Goal: Book appointment/travel/reservation

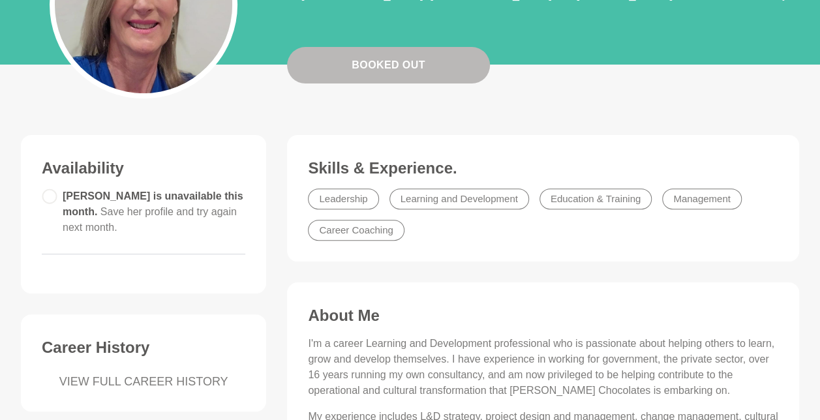
scroll to position [174, 0]
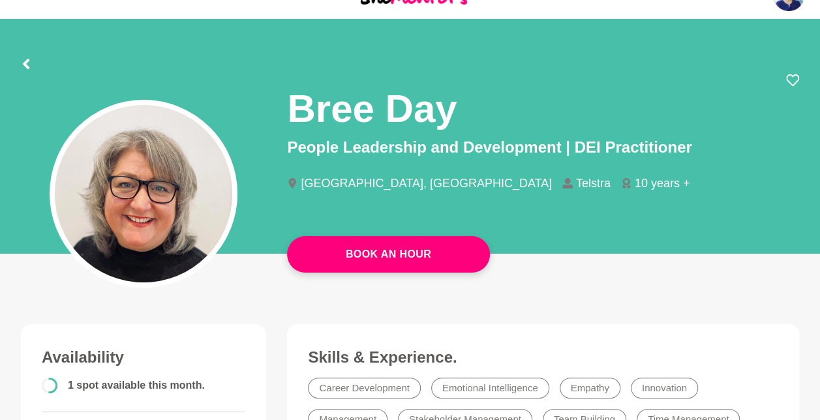
scroll to position [43, 0]
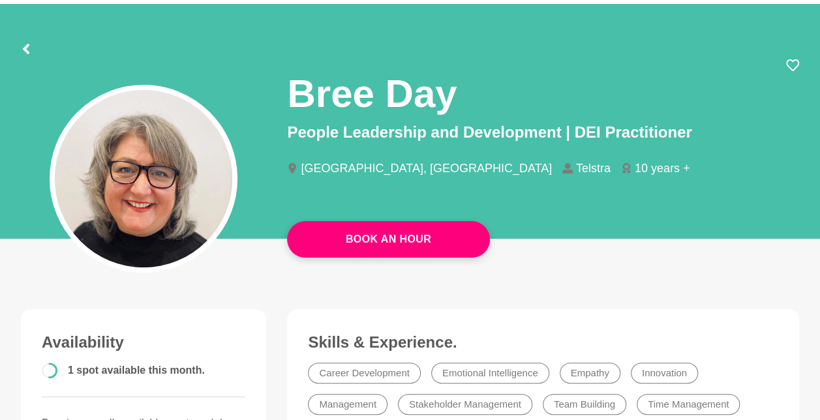
click at [90, 371] on span "1 spot available this month." at bounding box center [136, 370] width 137 height 11
click at [52, 371] on circle at bounding box center [49, 371] width 14 height 14
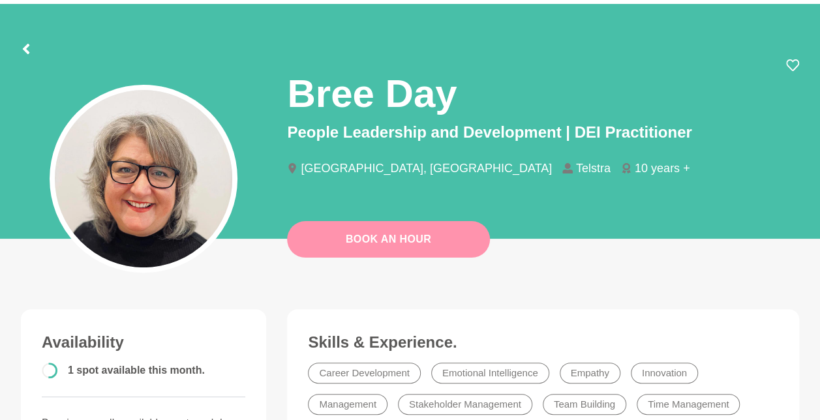
click at [360, 228] on link "Book An Hour" at bounding box center [388, 239] width 203 height 37
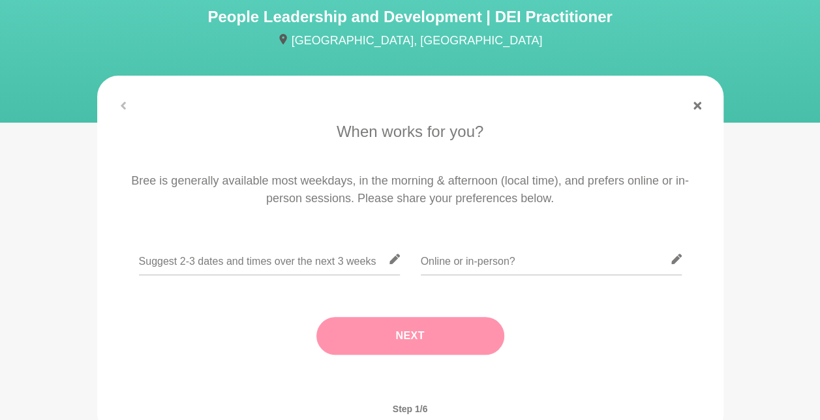
scroll to position [131, 0]
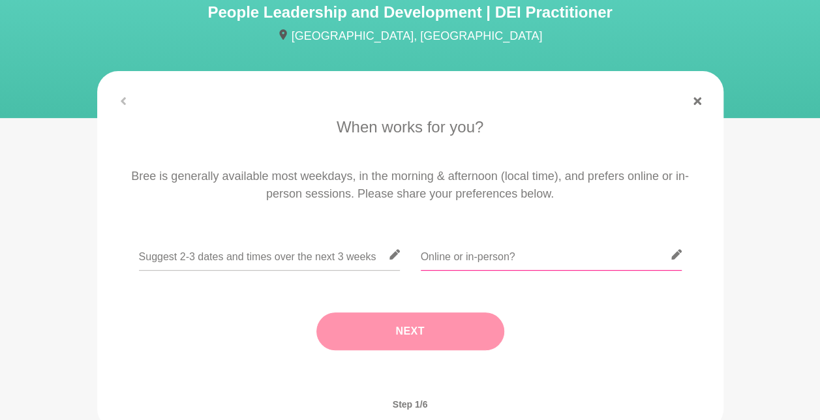
click at [435, 256] on input "text" at bounding box center [551, 255] width 261 height 32
click at [484, 260] on input "text" at bounding box center [551, 255] width 261 height 32
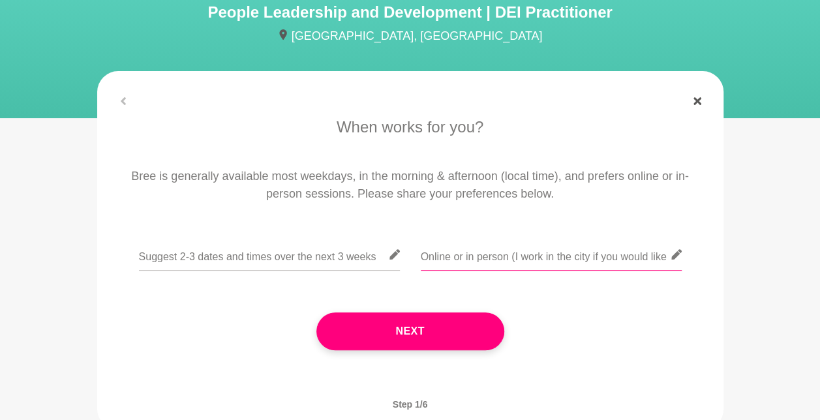
type input "Online or in person (I work in the city if you would like"
click at [698, 99] on icon at bounding box center [698, 101] width 8 height 8
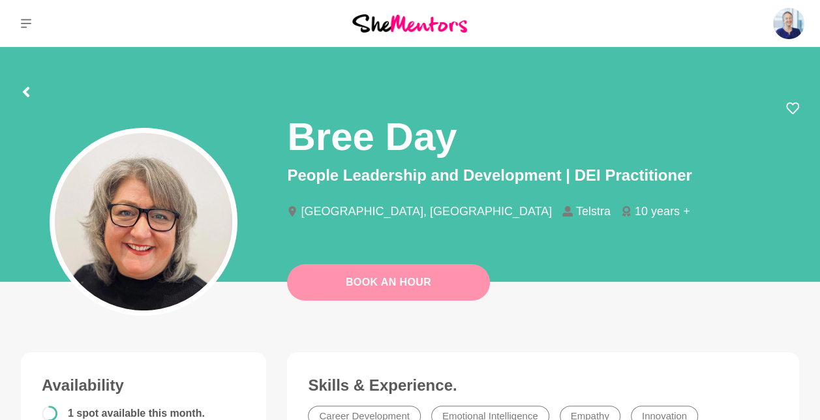
click at [402, 281] on link "Book An Hour" at bounding box center [388, 282] width 203 height 37
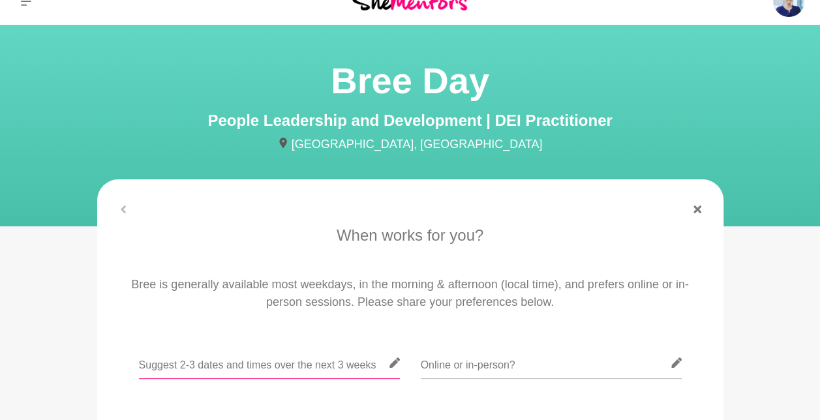
scroll to position [43, 0]
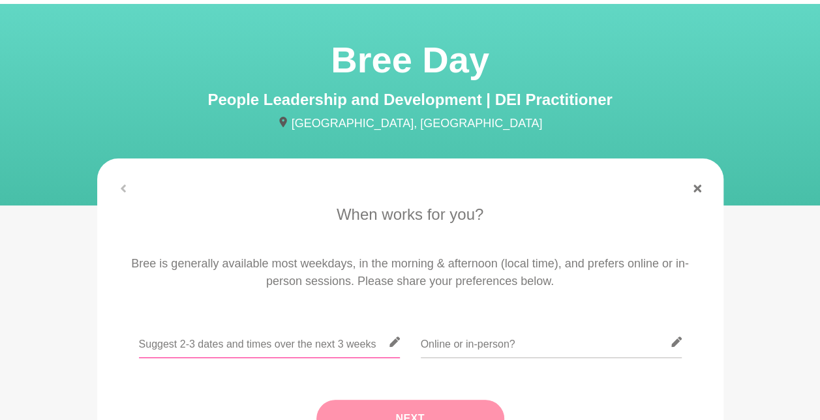
click at [241, 348] on input "text" at bounding box center [269, 342] width 261 height 32
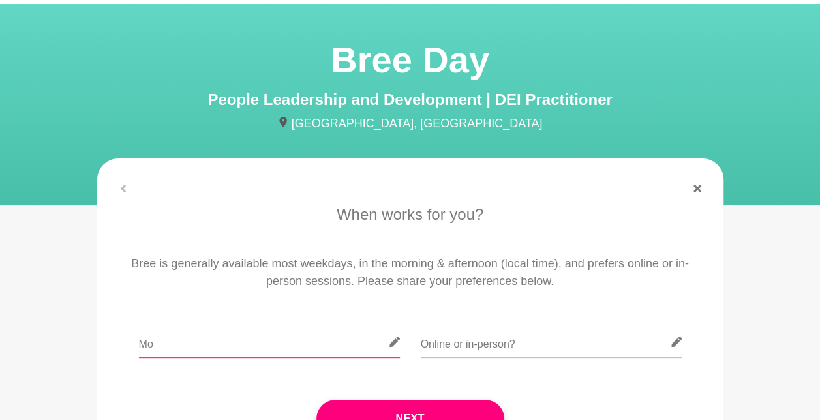
type input "M"
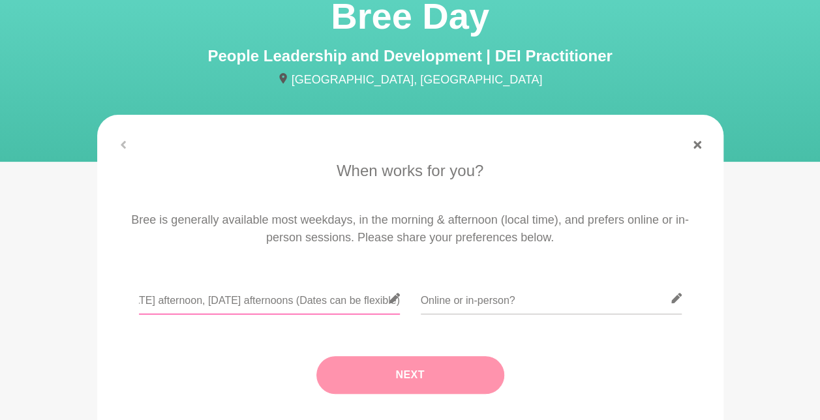
type input "Any [DATE] afternoon, [DATE] afternoons (Dates can be flexible)"
click at [414, 362] on button "Next" at bounding box center [411, 375] width 188 height 38
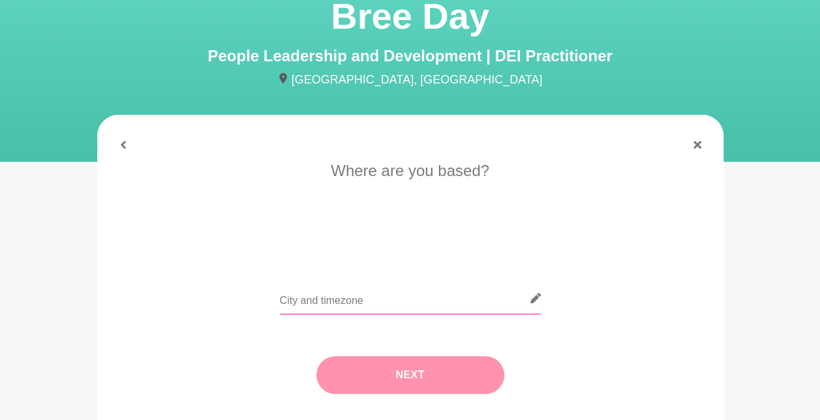
click at [374, 298] on input "text" at bounding box center [410, 299] width 261 height 32
type input "[GEOGRAPHIC_DATA]"
click at [420, 368] on button "Next" at bounding box center [411, 375] width 188 height 38
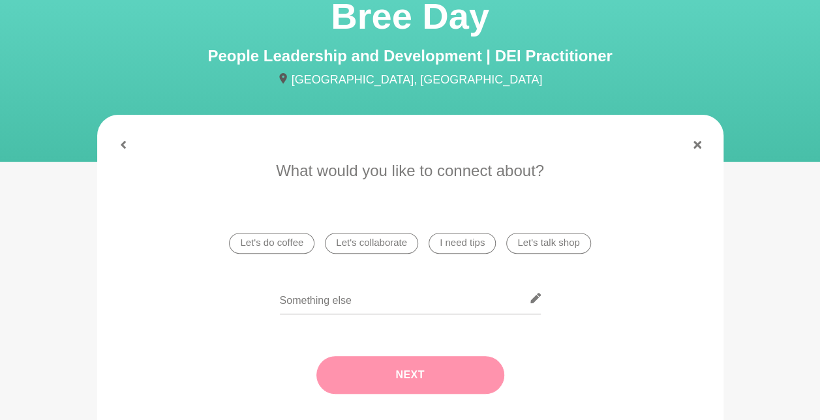
click at [292, 246] on li "Let's do coffee" at bounding box center [271, 243] width 85 height 21
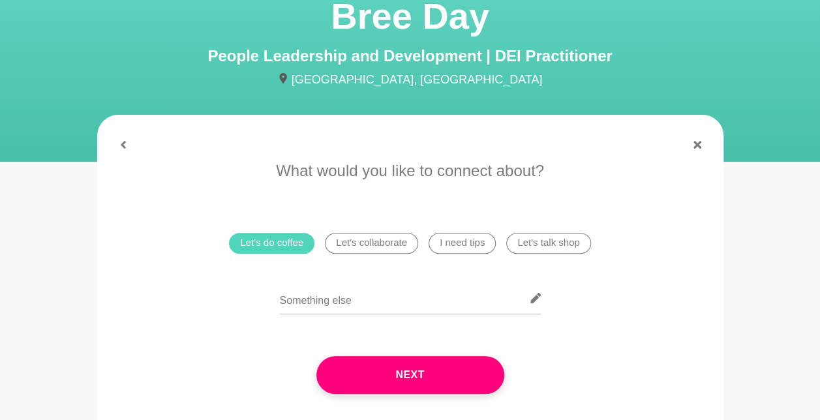
click at [535, 240] on li "Let's talk shop" at bounding box center [548, 243] width 84 height 21
click at [474, 242] on li "I need tips" at bounding box center [462, 243] width 67 height 21
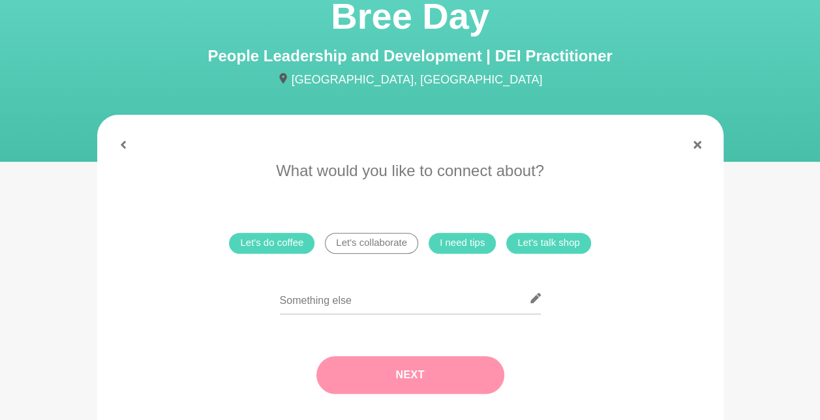
click at [398, 364] on button "Next" at bounding box center [411, 375] width 188 height 38
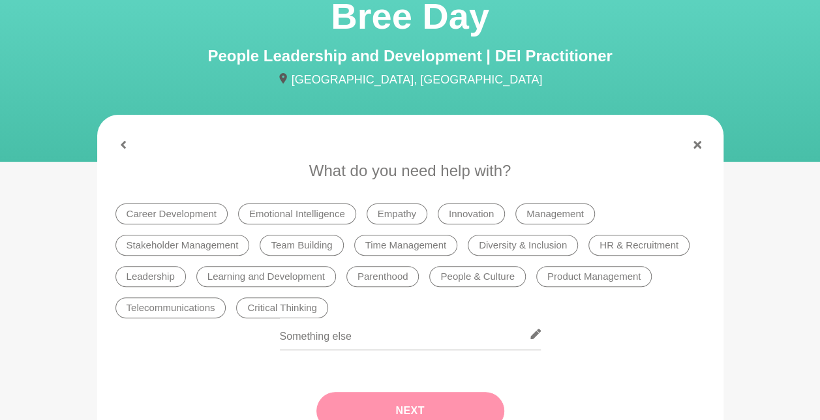
click at [200, 208] on li "Career Development" at bounding box center [172, 214] width 112 height 21
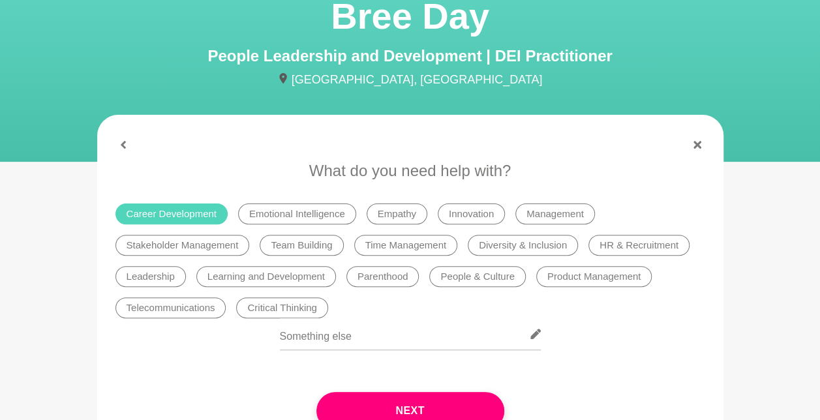
click at [281, 277] on li "Learning and Development" at bounding box center [266, 276] width 140 height 21
click at [172, 276] on li "Leadership" at bounding box center [151, 276] width 70 height 21
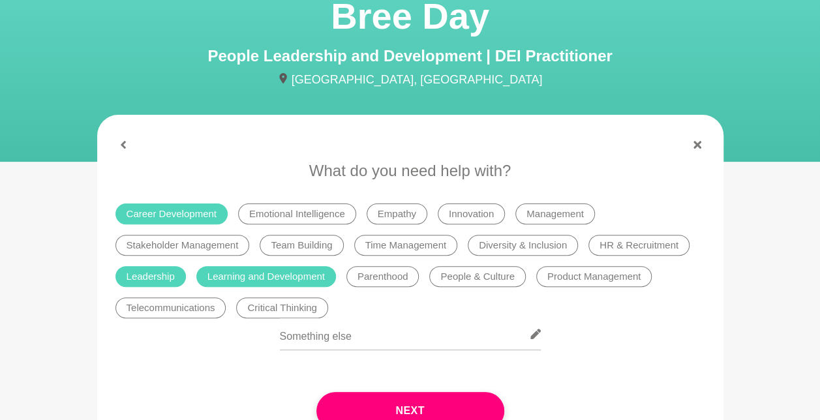
click at [624, 247] on li "HR & Recruitment" at bounding box center [639, 245] width 101 height 21
click at [489, 275] on li "People & Culture" at bounding box center [477, 276] width 96 height 21
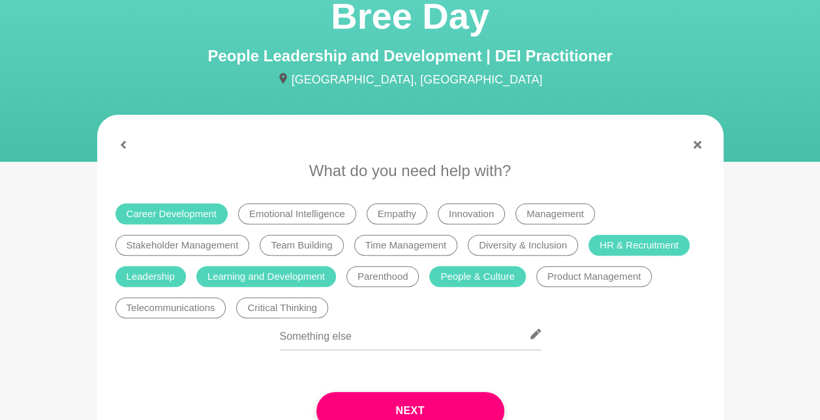
click at [499, 243] on li "Diversity & Inclusion" at bounding box center [523, 245] width 110 height 21
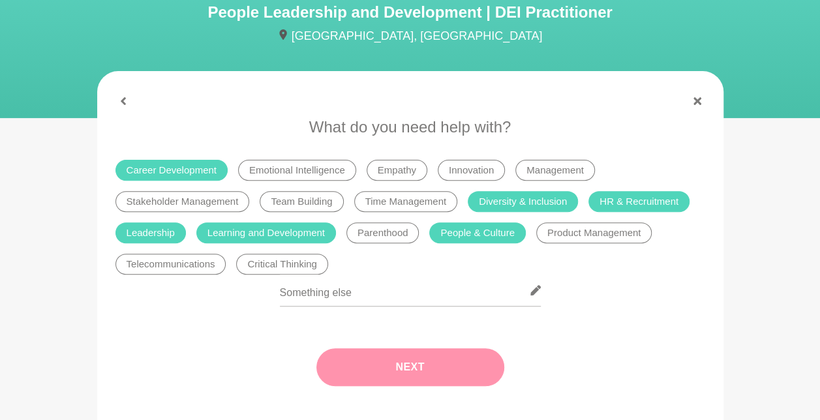
click at [418, 354] on button "Next" at bounding box center [411, 368] width 188 height 38
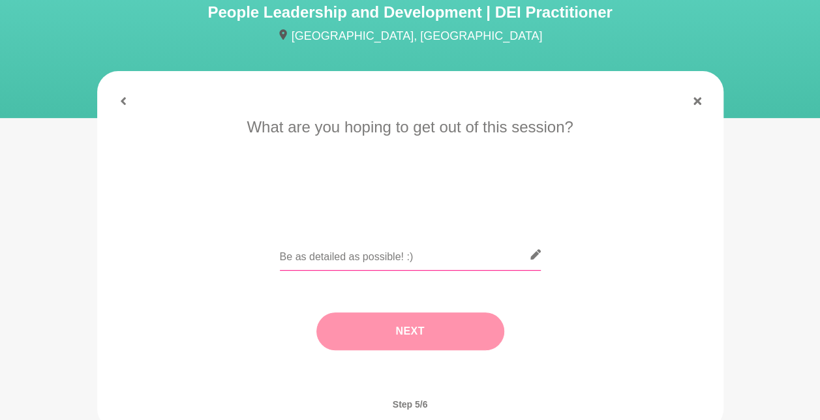
click at [364, 251] on input "text" at bounding box center [410, 255] width 261 height 32
click at [312, 260] on input "text" at bounding box center [410, 255] width 261 height 32
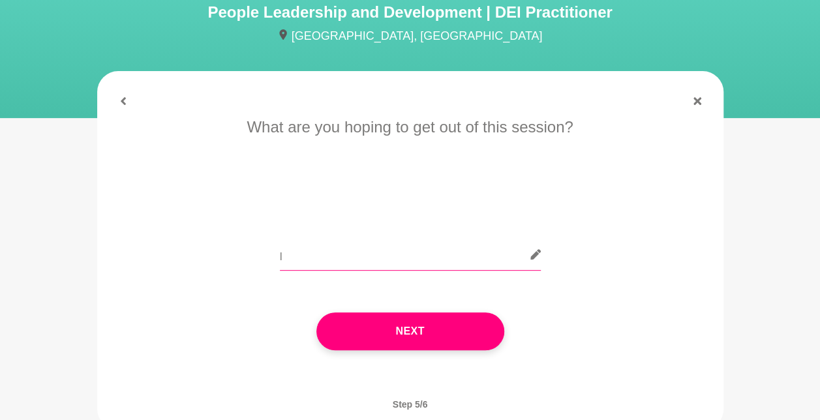
type input "I"
drag, startPoint x: 409, startPoint y: 252, endPoint x: 287, endPoint y: 259, distance: 121.6
click at [287, 259] on input "Career guidance (recently made redundant) I have been involved by Learning and …" at bounding box center [410, 255] width 261 height 32
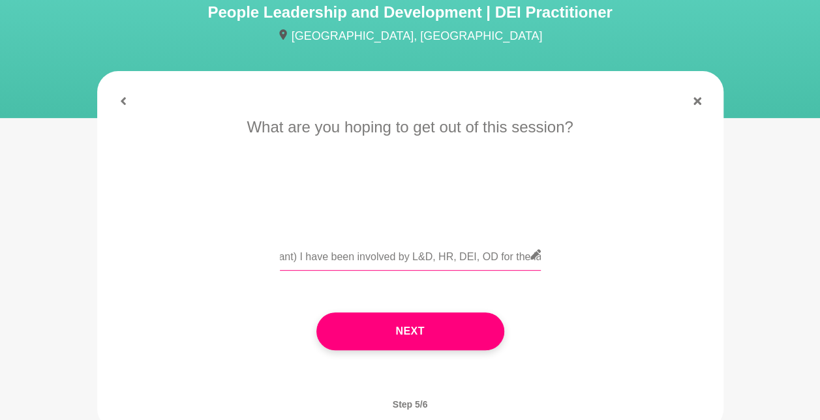
click at [523, 255] on input "Career guidance (recently made redundant) I have been involved by L&D, HR, DEI,…" at bounding box center [410, 255] width 261 height 32
click at [453, 261] on input "Career guidance (recently made redundant) I have been involved by L&D, HR, DEI,…" at bounding box center [410, 255] width 261 height 32
click at [377, 255] on input "Career guidance (recently made redundant) I have been involved by L&D, HR, DEI,…" at bounding box center [410, 255] width 261 height 32
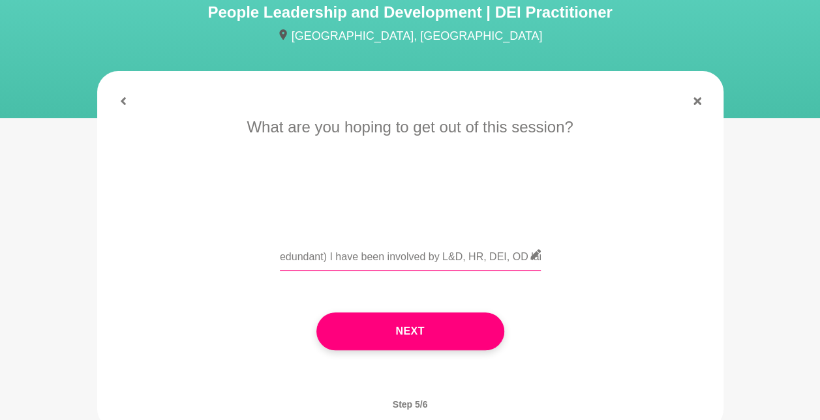
scroll to position [0, 151]
click at [328, 261] on input "Career guidance (recently made redundant) I have been involved by L&D, HR, DEI,…" at bounding box center [410, 255] width 261 height 32
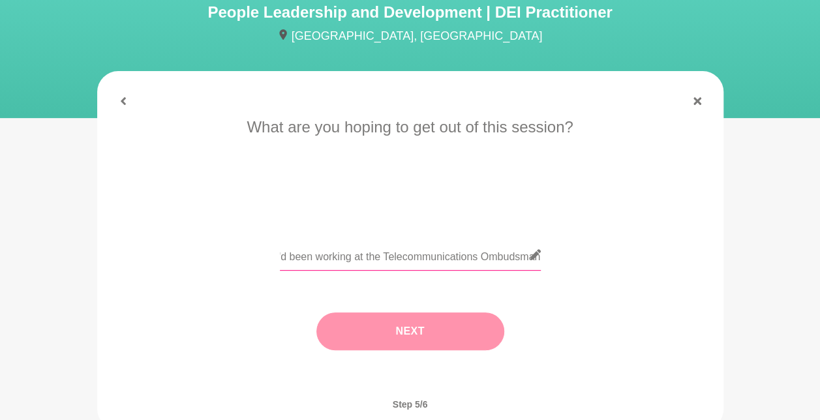
scroll to position [0, 211]
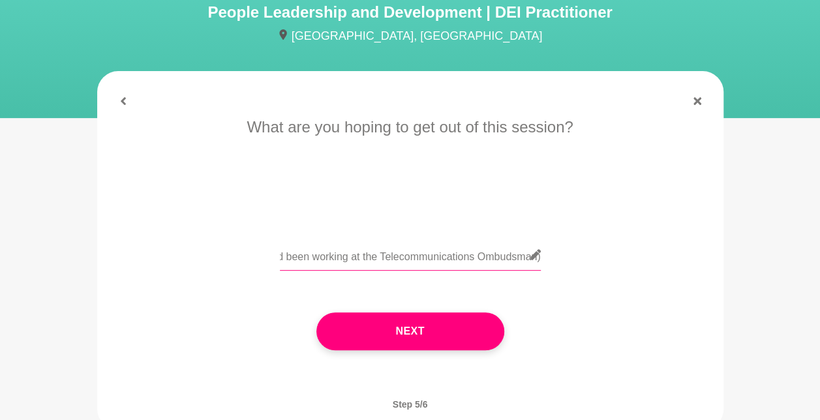
click at [496, 258] on input "Career guidance (recently made redundant, i'd been working at the Telecommunica…" at bounding box center [410, 255] width 261 height 32
drag, startPoint x: 477, startPoint y: 260, endPoint x: 484, endPoint y: 261, distance: 7.2
click at [477, 261] on input "Career guidance (recently made redundant, i'd been working at the Telecommunica…" at bounding box center [410, 255] width 261 height 32
click at [518, 255] on input "Career guidance (recently made redundant, i'd been working at the Telecommunica…" at bounding box center [410, 255] width 261 height 32
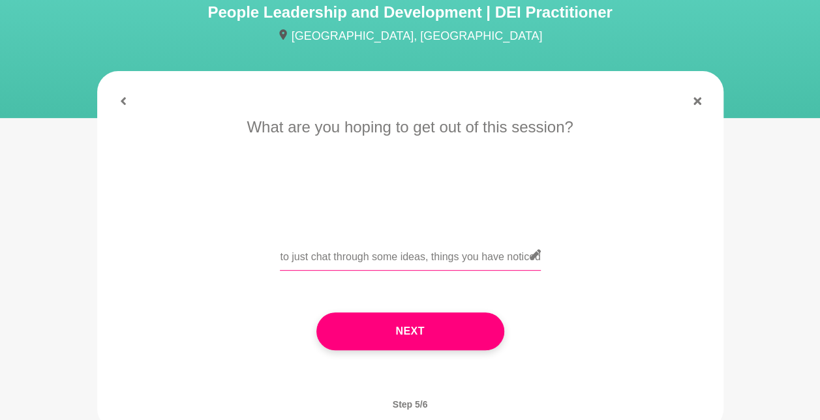
click at [422, 260] on input "Career guidance (recently made redundant, i'd been working at the Telecommunica…" at bounding box center [410, 255] width 261 height 32
drag, startPoint x: 373, startPoint y: 260, endPoint x: 559, endPoint y: 273, distance: 186.4
click at [559, 273] on div "Career guidance (recently made redundant, i'd been working at the Telecommunica…" at bounding box center [411, 263] width 590 height 48
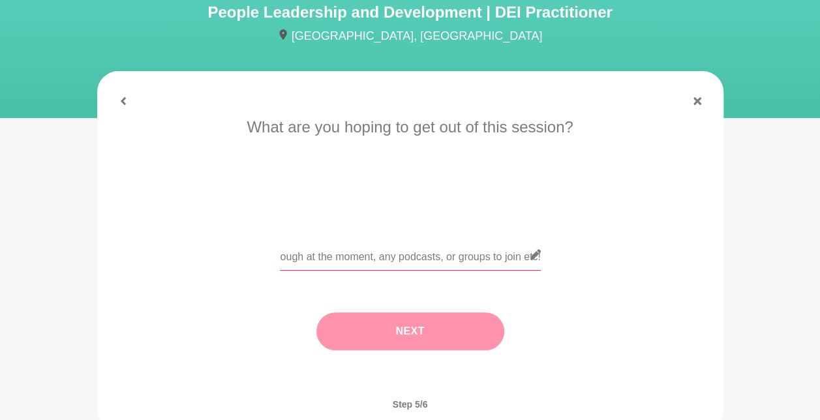
type input "Career guidance (recently made redundant, i'd been working at the Telecommunica…"
click at [410, 333] on button "Next" at bounding box center [411, 332] width 188 height 38
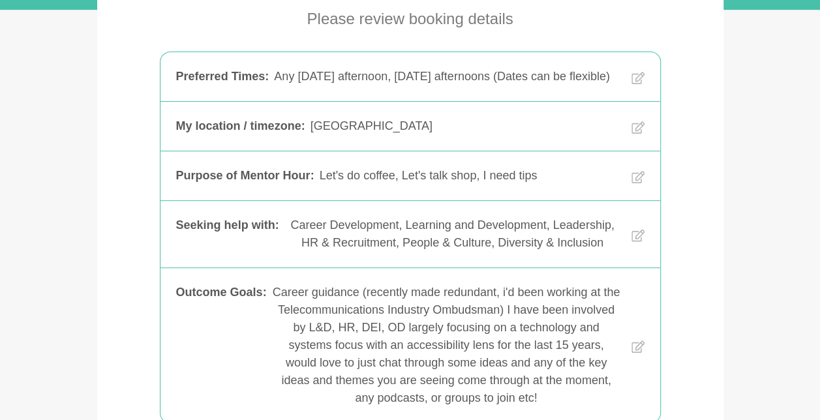
scroll to position [261, 0]
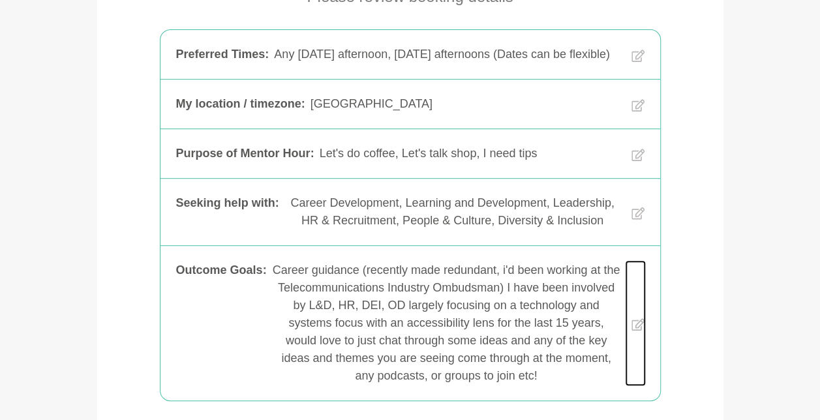
click at [638, 359] on icon at bounding box center [638, 324] width 13 height 121
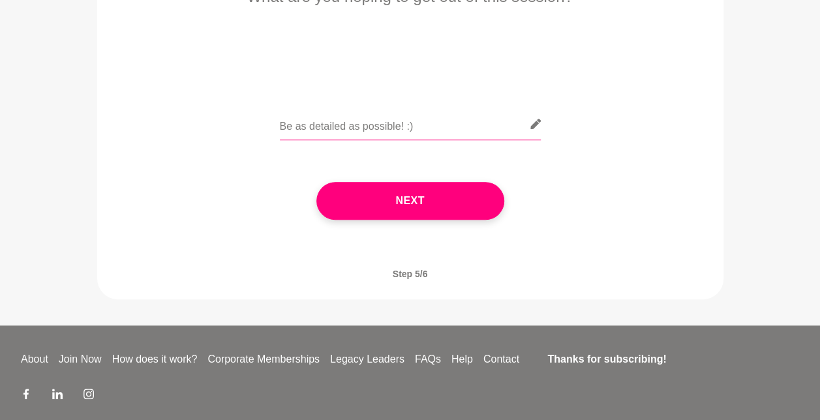
click at [436, 132] on input "text" at bounding box center [410, 124] width 261 height 32
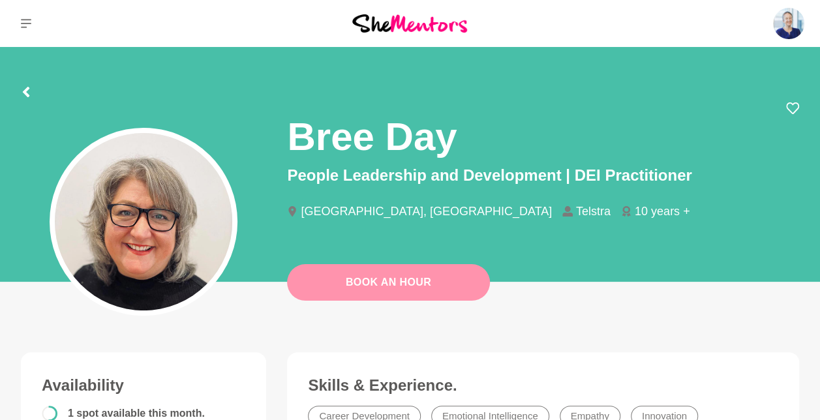
click at [410, 268] on link "Book An Hour" at bounding box center [388, 282] width 203 height 37
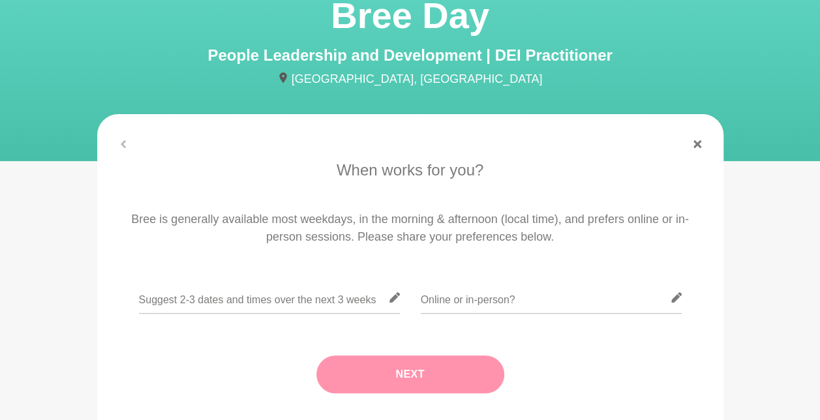
scroll to position [131, 0]
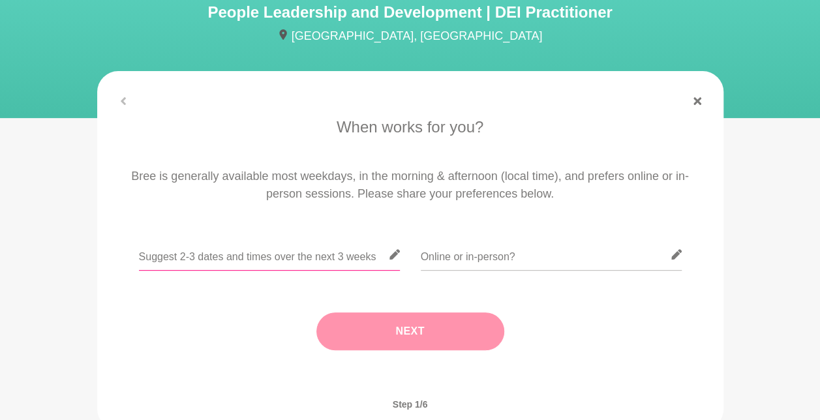
click at [340, 249] on input "text" at bounding box center [269, 255] width 261 height 32
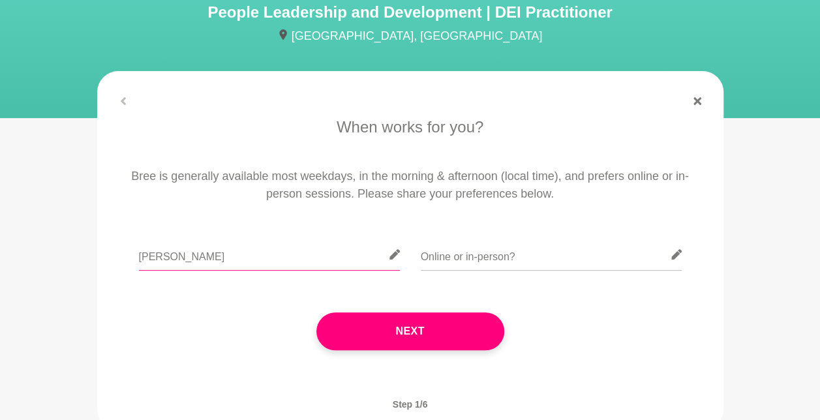
type input "[DATE]"
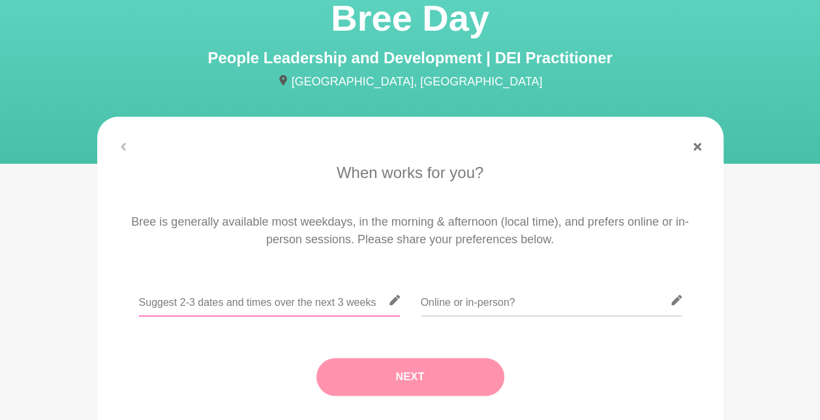
scroll to position [87, 0]
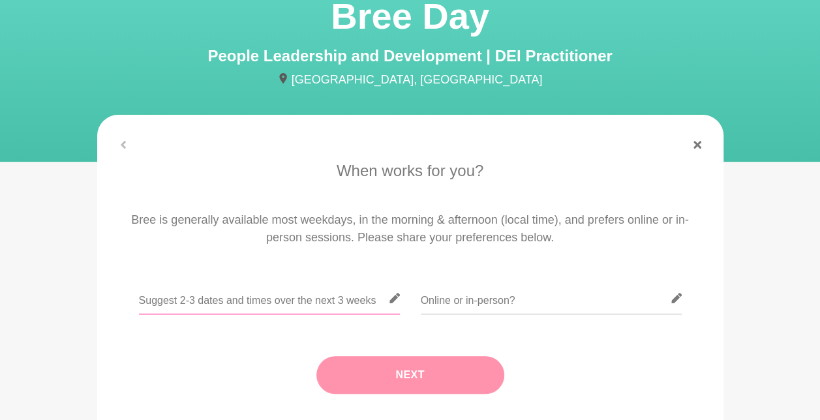
click at [261, 294] on input "text" at bounding box center [269, 299] width 261 height 32
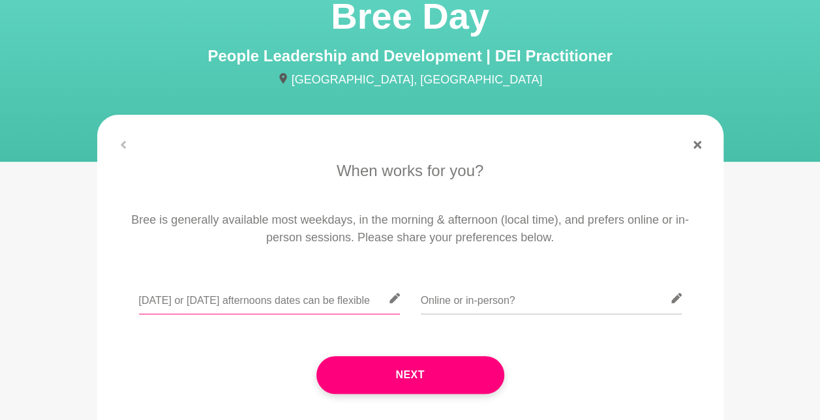
type input "[DATE] or [DATE] afternoons dates can be flexible"
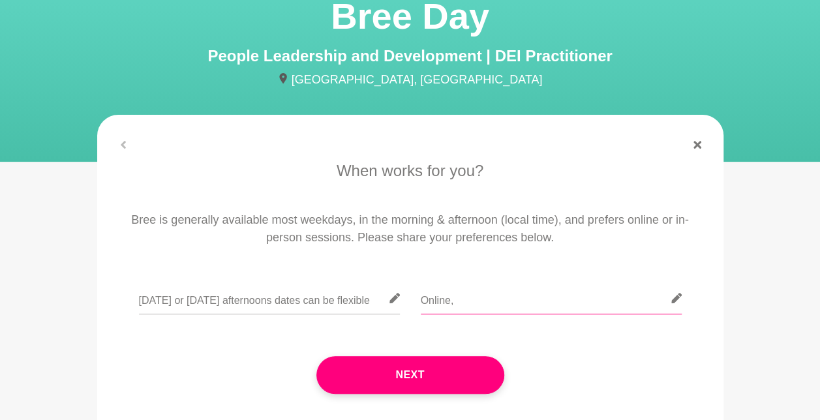
click at [477, 305] on input "Online," at bounding box center [551, 299] width 261 height 32
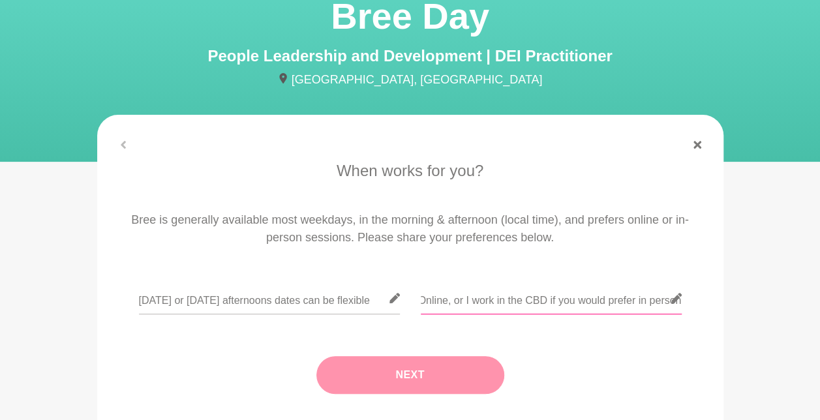
type input "Online, or I work in the CBD if you would prefer in person"
click at [429, 371] on button "Next" at bounding box center [411, 375] width 188 height 38
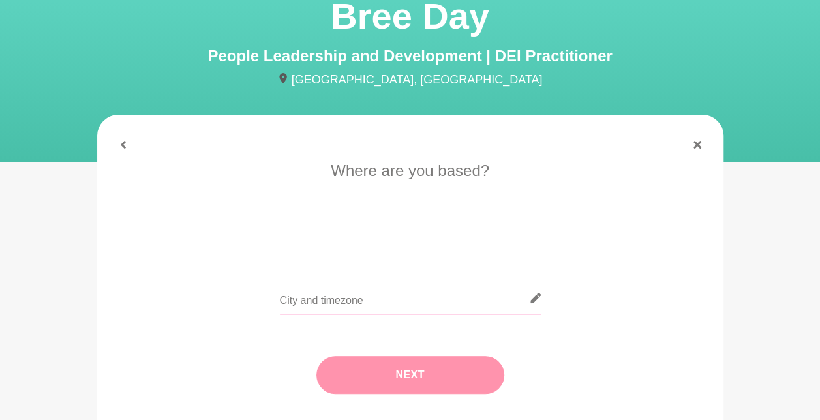
click at [352, 300] on input "text" at bounding box center [410, 299] width 261 height 32
type input "[GEOGRAPHIC_DATA]"
click at [418, 369] on button "Next" at bounding box center [411, 375] width 188 height 38
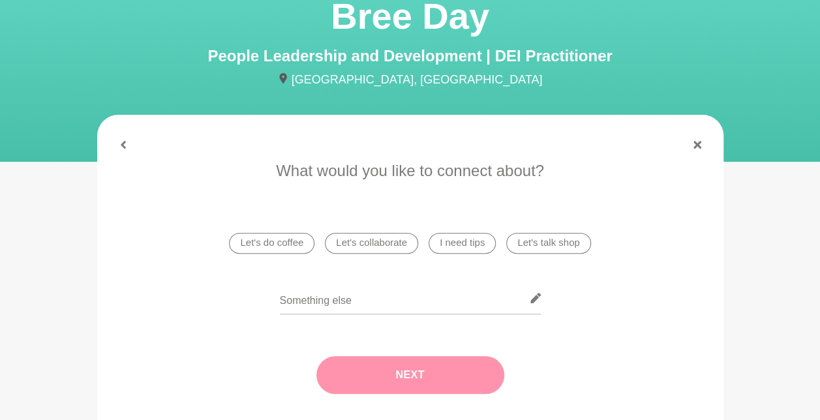
click at [286, 238] on li "Let's do coffee" at bounding box center [271, 243] width 85 height 21
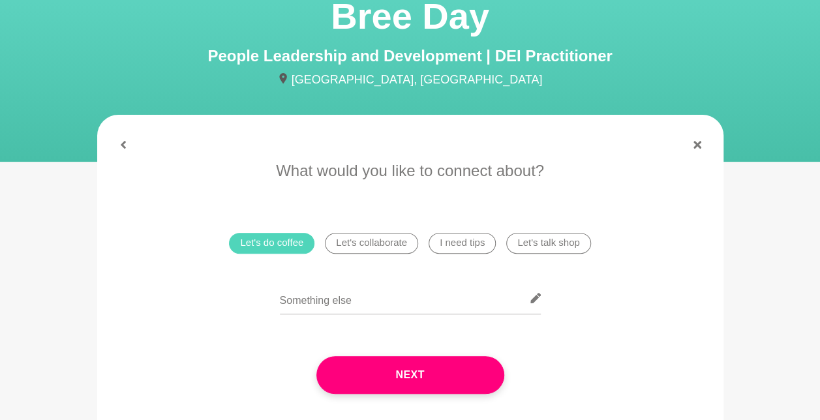
click at [542, 247] on li "Let's talk shop" at bounding box center [548, 243] width 84 height 21
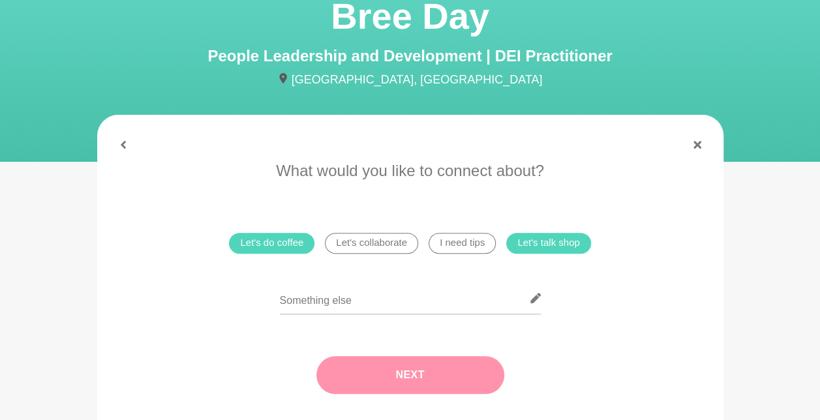
click at [386, 365] on button "Next" at bounding box center [411, 375] width 188 height 38
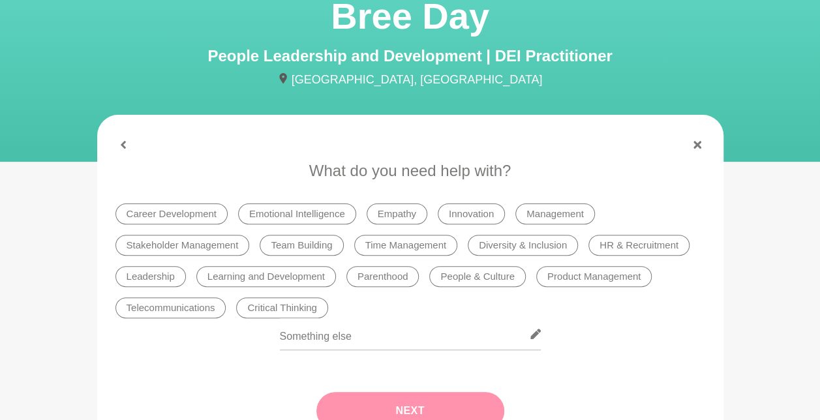
click at [184, 210] on li "Career Development" at bounding box center [172, 214] width 112 height 21
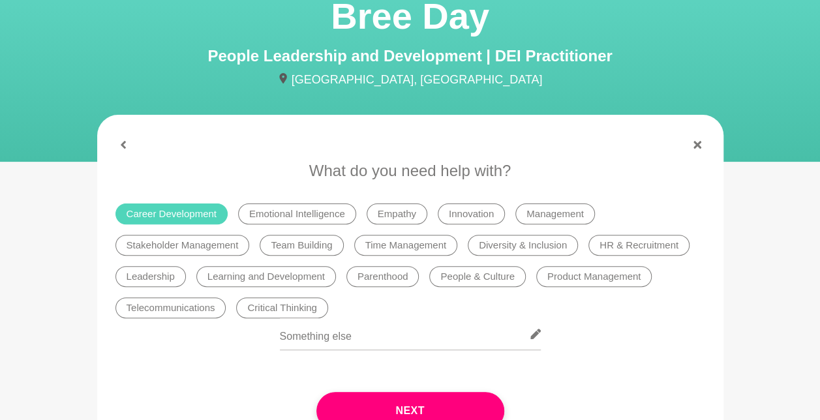
click at [558, 213] on li "Management" at bounding box center [556, 214] width 80 height 21
click at [158, 274] on li "Leadership" at bounding box center [151, 276] width 70 height 21
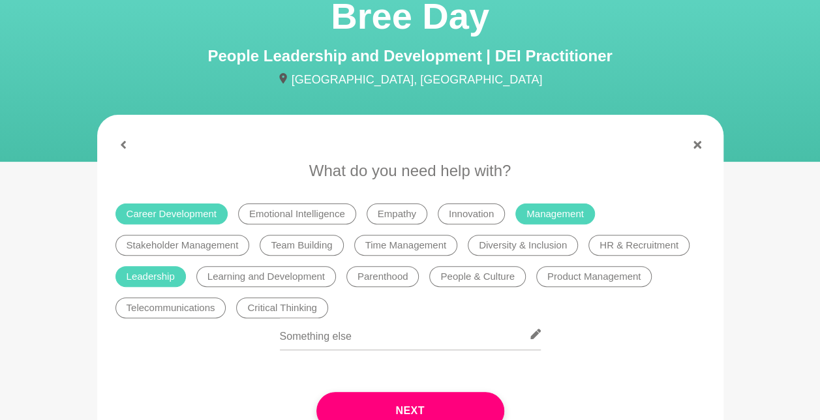
drag, startPoint x: 264, startPoint y: 275, endPoint x: 279, endPoint y: 274, distance: 14.4
click at [265, 275] on li "Learning and Development" at bounding box center [266, 276] width 140 height 21
click at [457, 278] on li "People & Culture" at bounding box center [477, 276] width 96 height 21
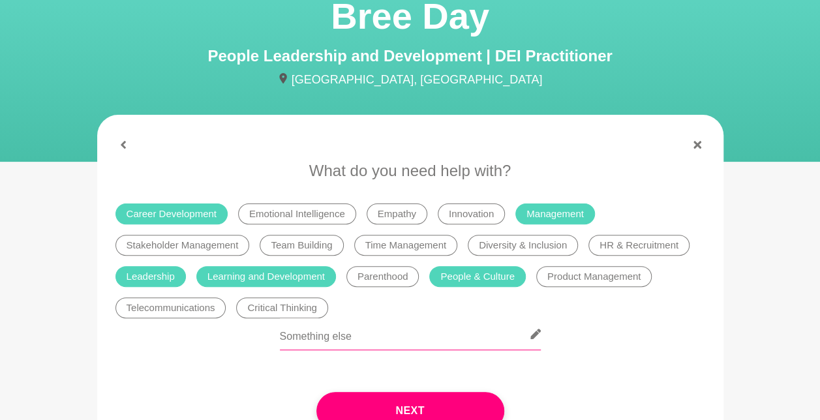
drag, startPoint x: 444, startPoint y: 333, endPoint x: 540, endPoint y: 294, distance: 103.0
click at [523, 303] on div "What do you need help with? Career Development Emotional Intelligence Empathy I…" at bounding box center [411, 307] width 606 height 297
drag, startPoint x: 645, startPoint y: 251, endPoint x: 571, endPoint y: 246, distance: 73.9
click at [571, 246] on ul "Career Development Emotional Intelligence Empathy Innovation Management Stakeho…" at bounding box center [410, 260] width 600 height 125
drag, startPoint x: 571, startPoint y: 246, endPoint x: 563, endPoint y: 244, distance: 8.1
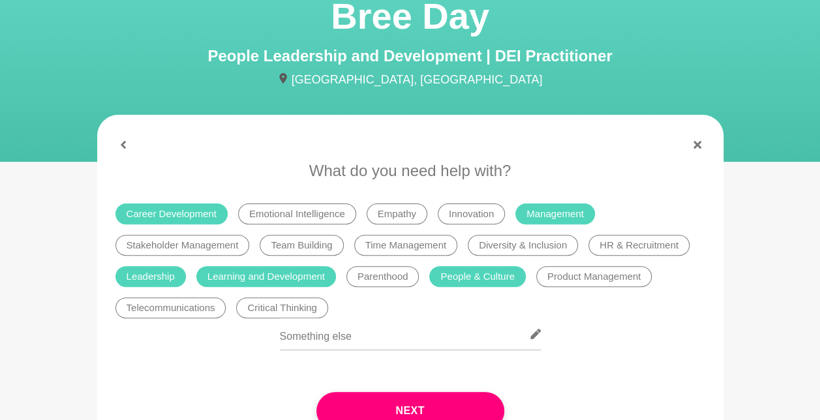
click at [563, 244] on li "Diversity & Inclusion" at bounding box center [523, 245] width 110 height 21
click at [563, 243] on li "Diversity & Inclusion" at bounding box center [523, 245] width 110 height 21
drag, startPoint x: 563, startPoint y: 243, endPoint x: 608, endPoint y: 245, distance: 45.7
click at [608, 245] on li "HR & Recruitment" at bounding box center [639, 245] width 101 height 21
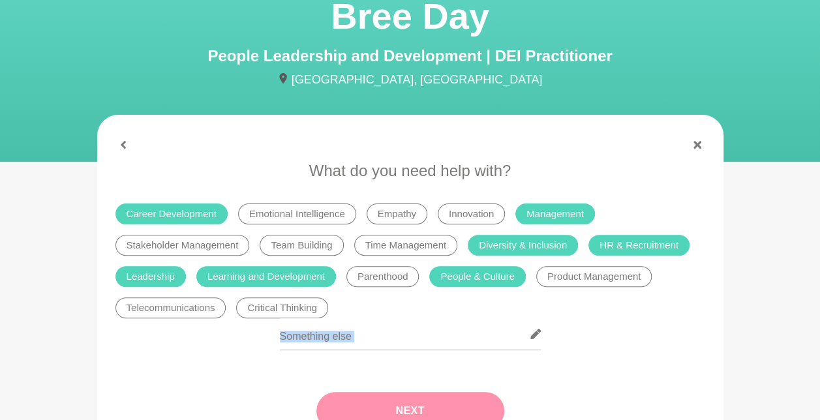
drag, startPoint x: 415, startPoint y: 369, endPoint x: 427, endPoint y: 410, distance: 42.3
click at [427, 410] on div "Next" at bounding box center [411, 387] width 590 height 138
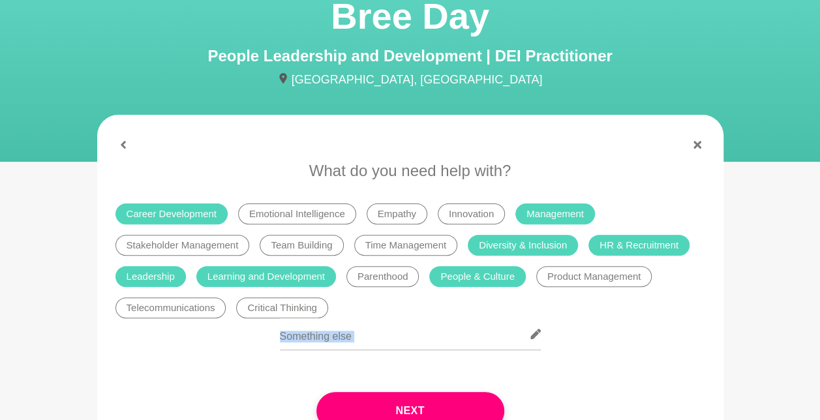
click at [426, 409] on button "Next" at bounding box center [411, 411] width 188 height 38
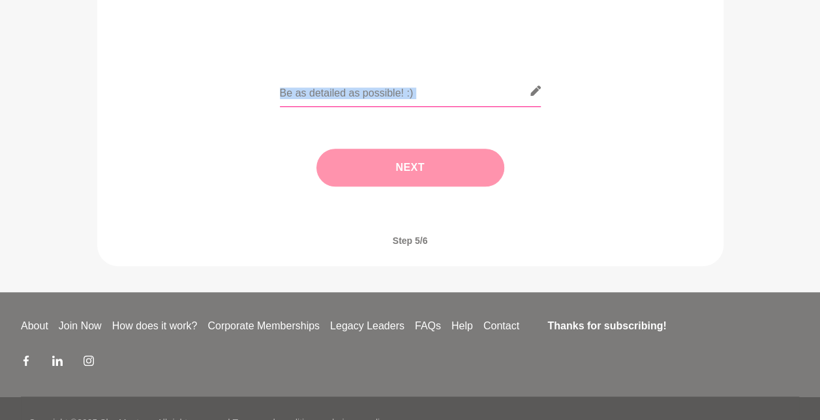
scroll to position [323, 0]
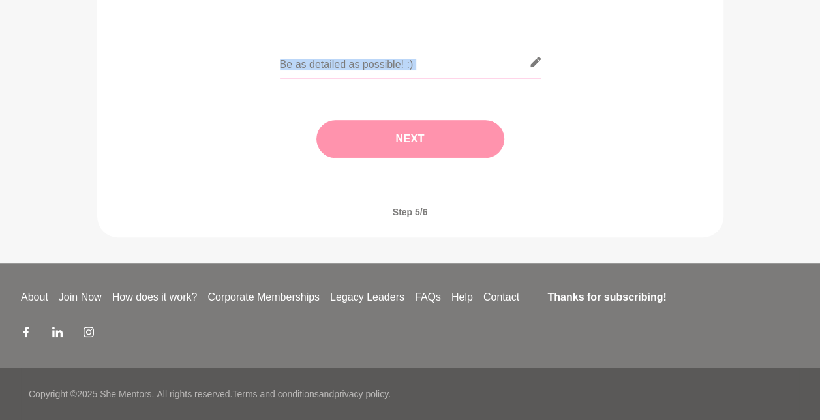
click at [448, 65] on input "text" at bounding box center [410, 62] width 261 height 32
click at [430, 59] on input "text" at bounding box center [410, 62] width 261 height 32
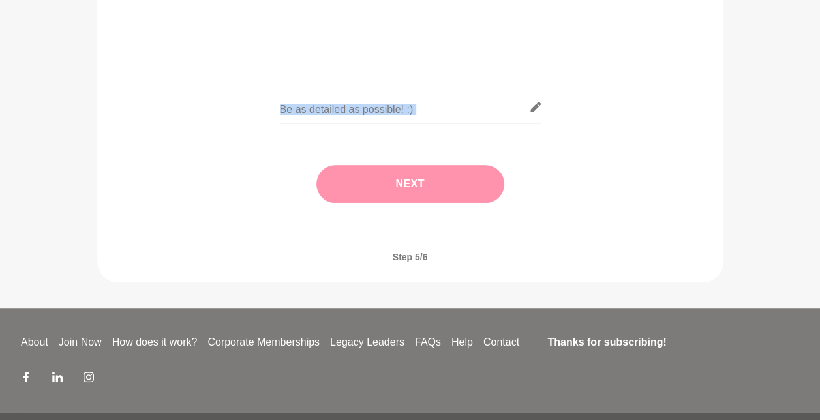
scroll to position [236, 0]
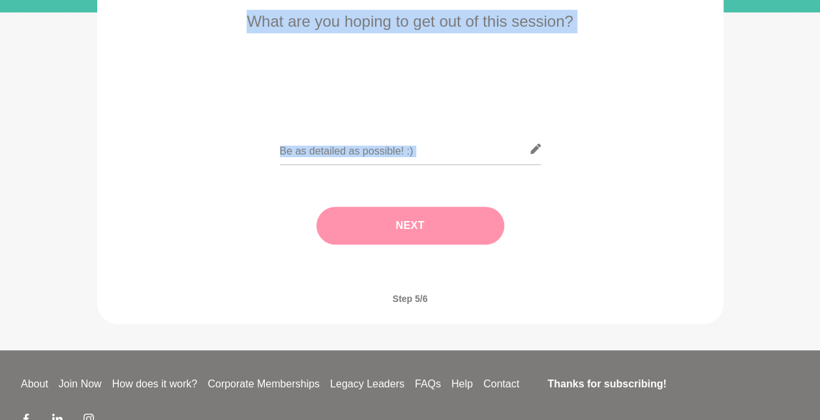
click at [326, 95] on div "What are you hoping to get out of this session? Next" at bounding box center [411, 140] width 606 height 261
click at [302, 157] on input "text" at bounding box center [410, 149] width 261 height 32
click at [421, 155] on input "text" at bounding box center [410, 149] width 261 height 32
click at [538, 151] on icon at bounding box center [536, 149] width 10 height 10
click at [531, 146] on icon at bounding box center [536, 149] width 10 height 10
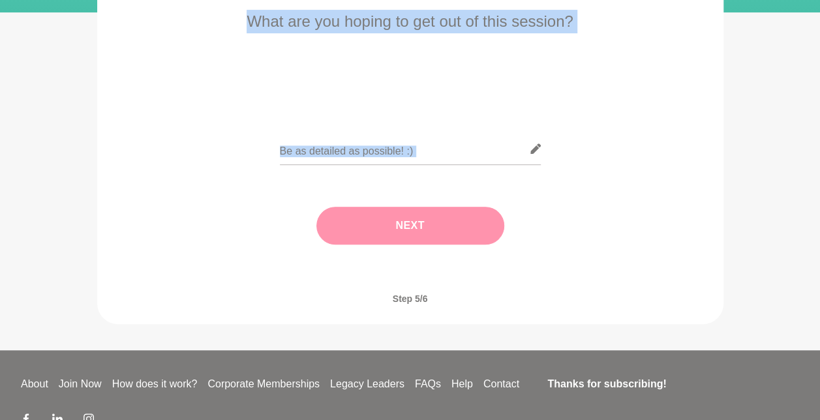
click at [531, 146] on icon at bounding box center [536, 149] width 10 height 10
drag, startPoint x: 531, startPoint y: 146, endPoint x: 460, endPoint y: 136, distance: 71.9
click at [460, 136] on input "text" at bounding box center [410, 149] width 261 height 32
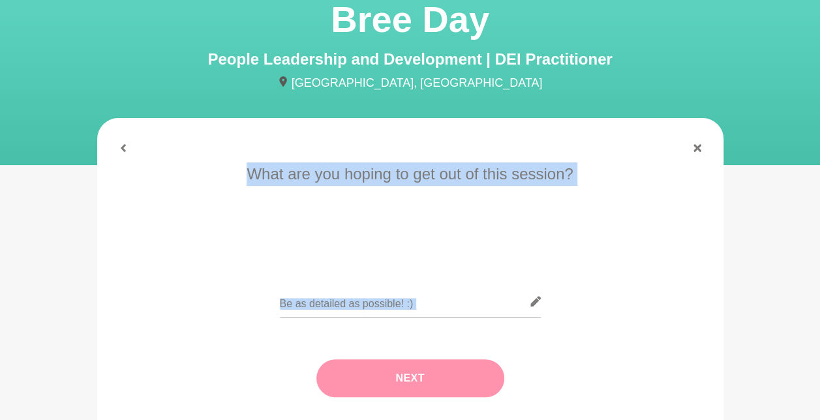
scroll to position [62, 0]
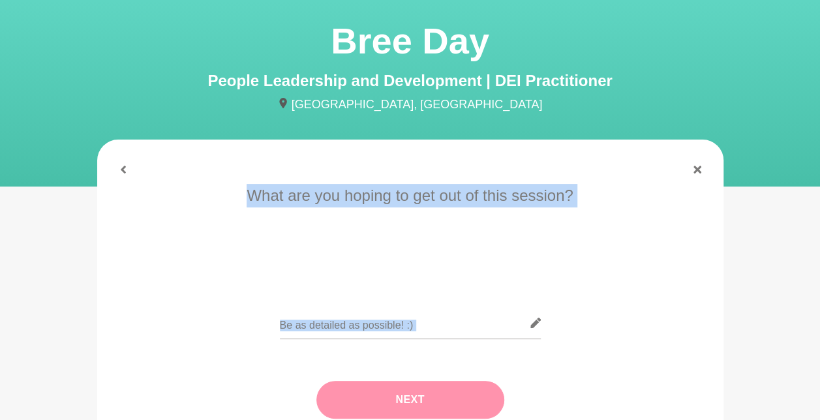
click at [409, 248] on div "What are you hoping to get out of this session? Next" at bounding box center [411, 314] width 606 height 261
click at [694, 168] on icon at bounding box center [698, 170] width 8 height 8
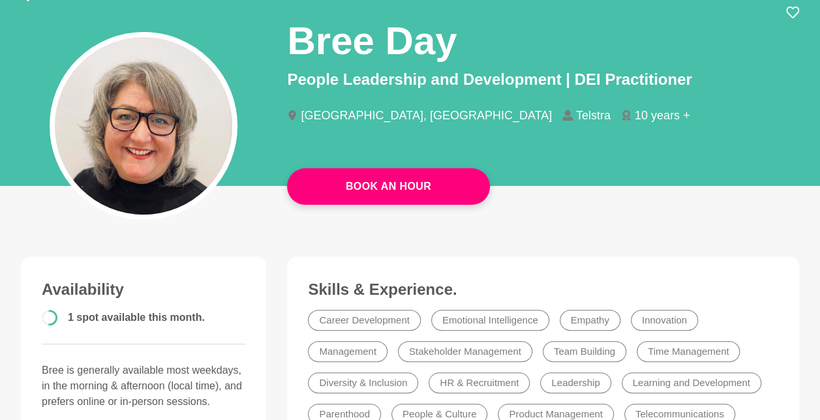
scroll to position [87, 0]
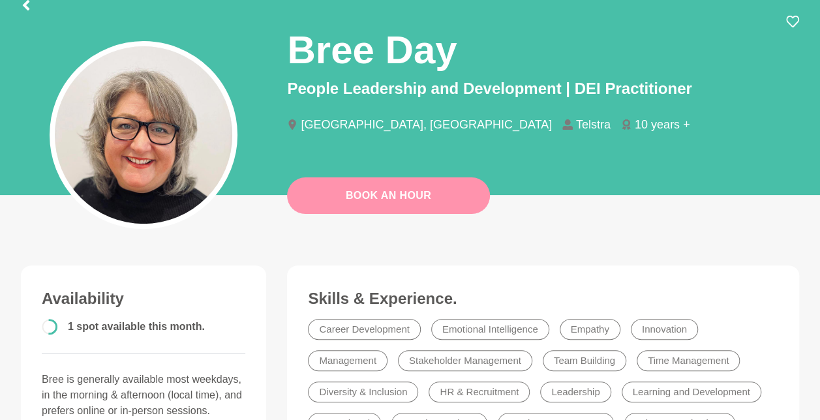
click at [377, 189] on link "Book An Hour" at bounding box center [388, 196] width 203 height 37
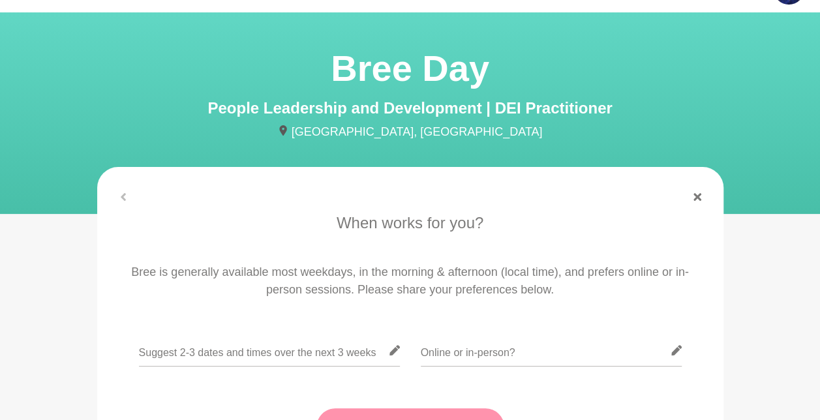
scroll to position [131, 0]
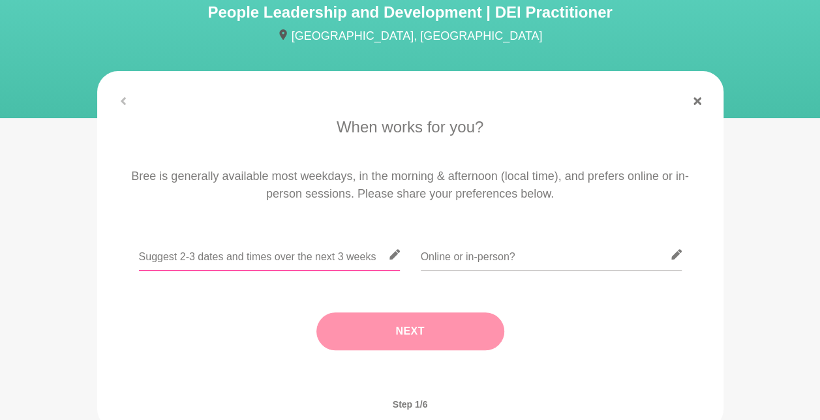
click at [289, 253] on input "text" at bounding box center [269, 255] width 261 height 32
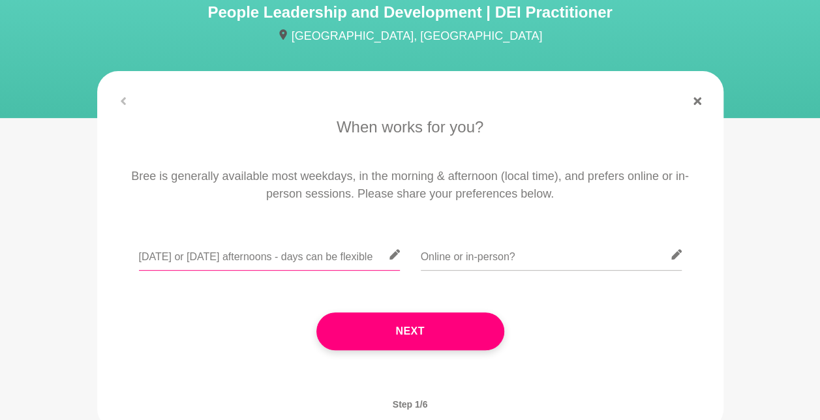
type input "[DATE] or [DATE] afternoons - days can be flexible"
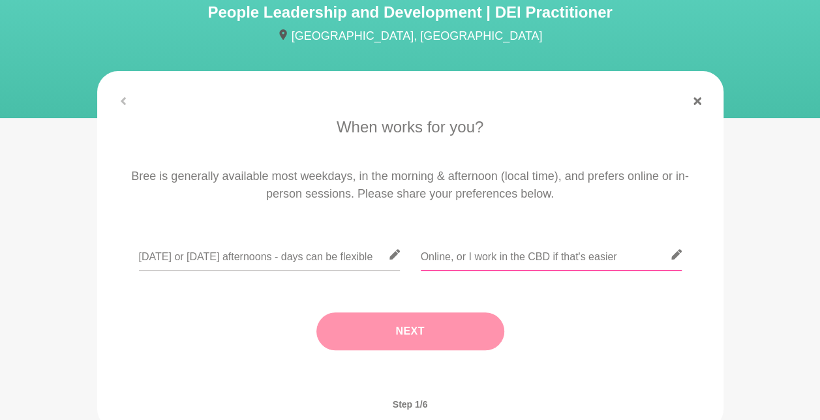
type input "Online, or I work in the CBD if that's easier"
click at [385, 324] on button "Next" at bounding box center [411, 332] width 188 height 38
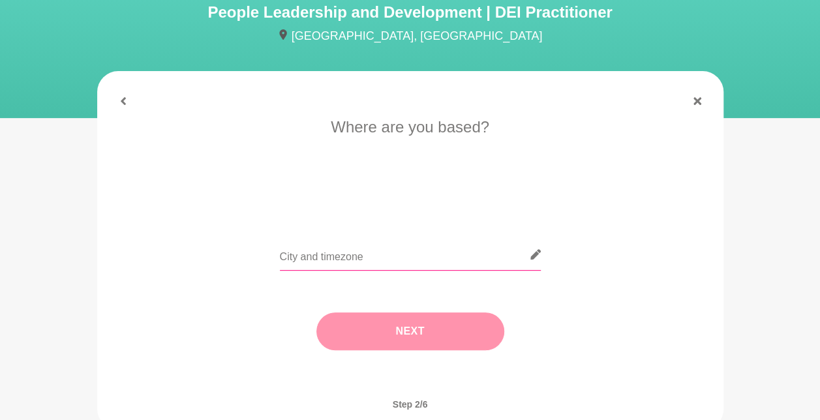
click at [356, 262] on input "text" at bounding box center [410, 255] width 261 height 32
type input "[GEOGRAPHIC_DATA]"
click at [397, 326] on button "Next" at bounding box center [411, 332] width 188 height 38
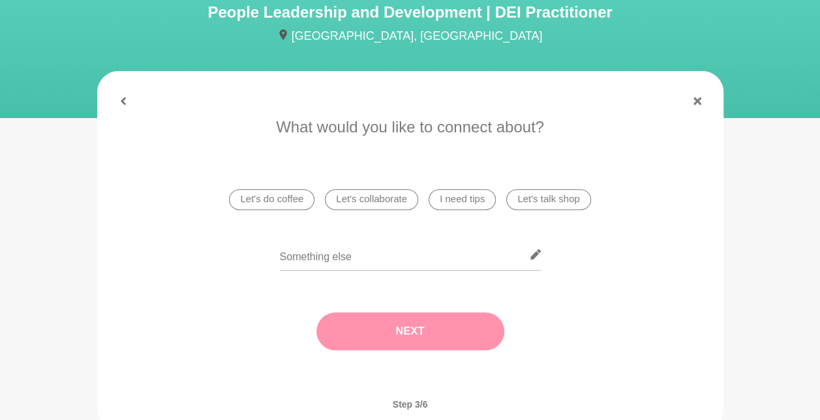
click at [271, 204] on li "Let's do coffee" at bounding box center [271, 199] width 85 height 21
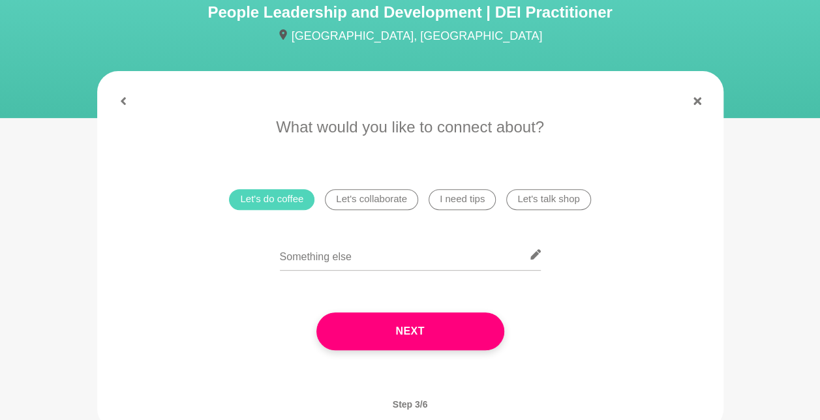
click at [551, 197] on li "Let's talk shop" at bounding box center [548, 199] width 84 height 21
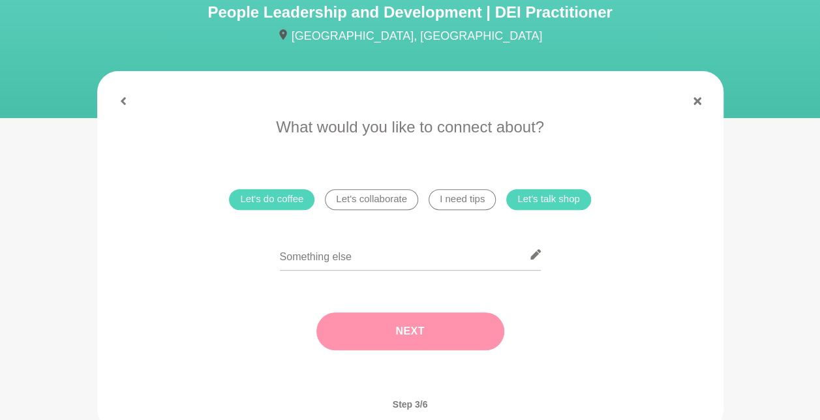
click at [389, 327] on button "Next" at bounding box center [411, 332] width 188 height 38
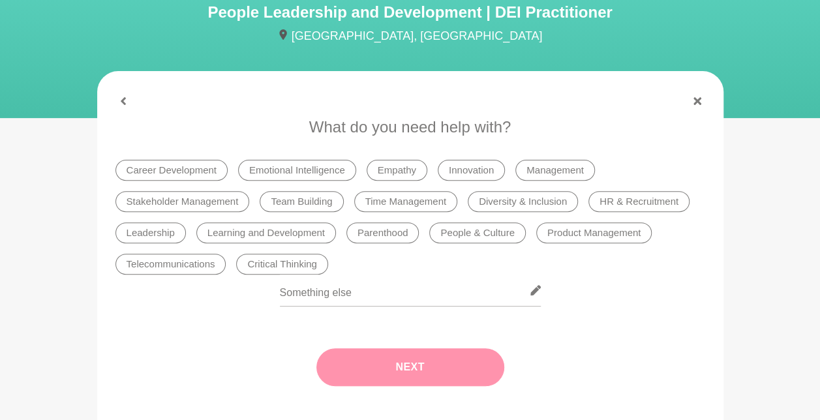
click at [175, 170] on li "Career Development" at bounding box center [172, 170] width 112 height 21
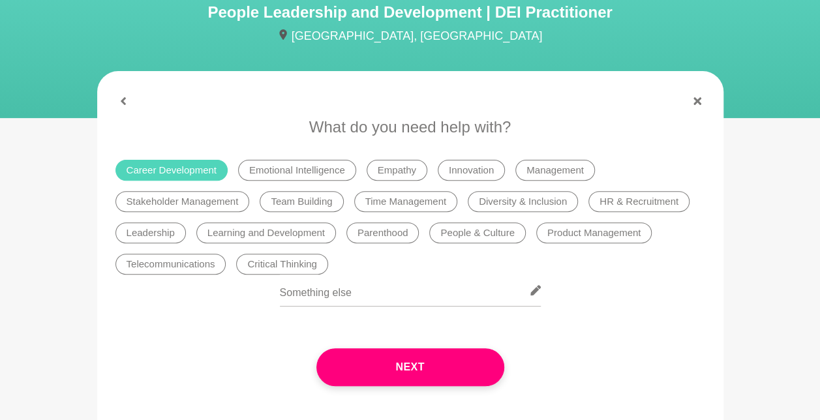
click at [561, 166] on li "Management" at bounding box center [556, 170] width 80 height 21
click at [535, 198] on li "Diversity & Inclusion" at bounding box center [523, 201] width 110 height 21
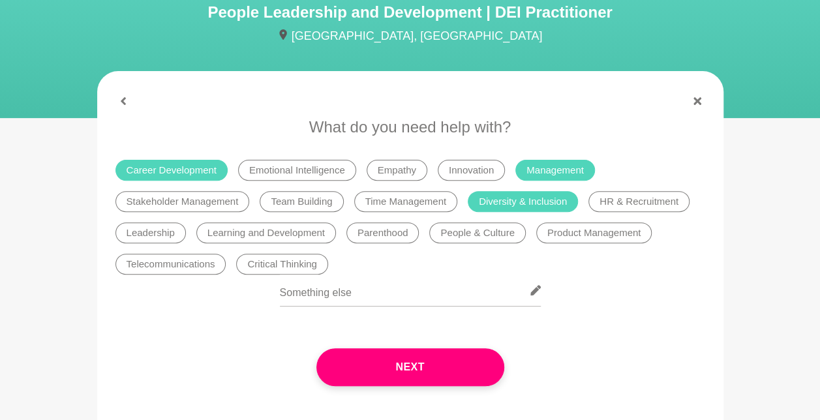
click at [594, 189] on ul "Career Development Emotional Intelligence Empathy Innovation Management Stakeho…" at bounding box center [410, 217] width 600 height 125
click at [605, 197] on li "HR & Recruitment" at bounding box center [639, 201] width 101 height 21
click at [478, 238] on li "People & Culture" at bounding box center [477, 233] width 96 height 21
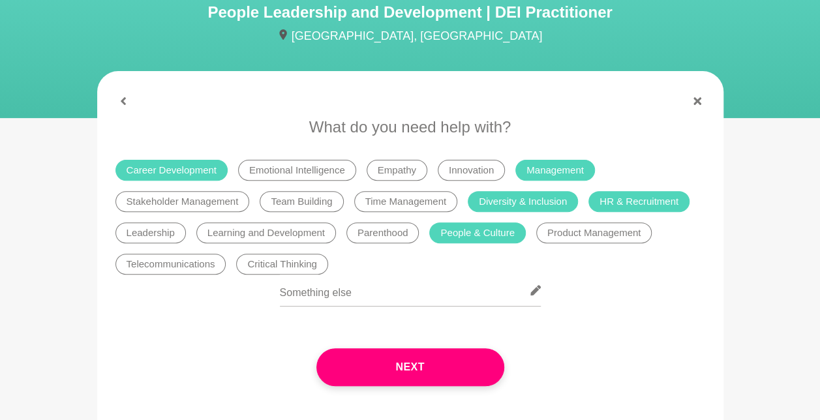
click at [251, 235] on li "Learning and Development" at bounding box center [266, 233] width 140 height 21
click at [173, 260] on li "Telecommunications" at bounding box center [171, 264] width 111 height 21
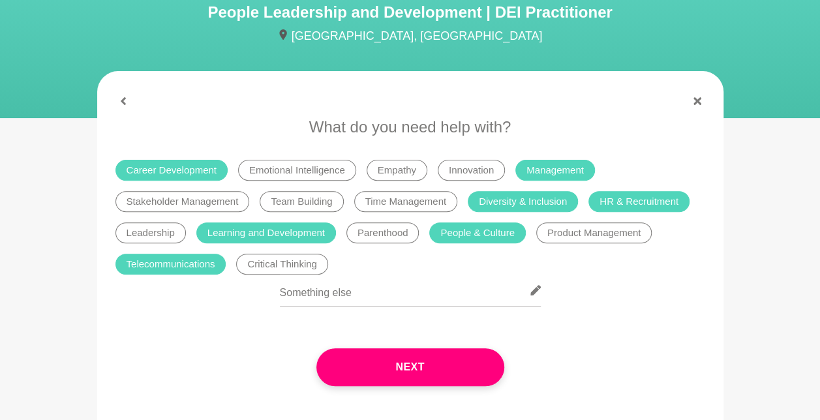
click at [164, 256] on li "Telecommunications" at bounding box center [171, 264] width 111 height 21
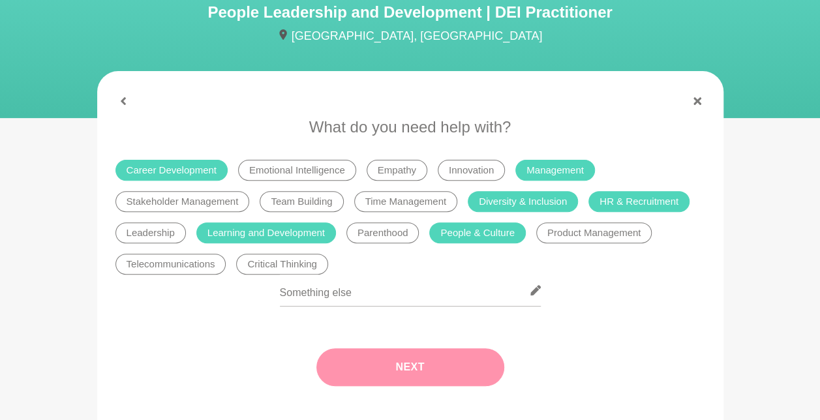
click at [392, 366] on button "Next" at bounding box center [411, 368] width 188 height 38
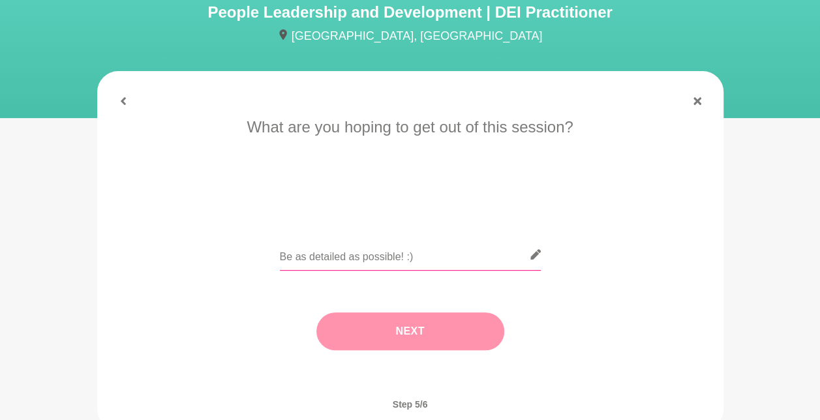
click at [315, 257] on input "text" at bounding box center [410, 255] width 261 height 32
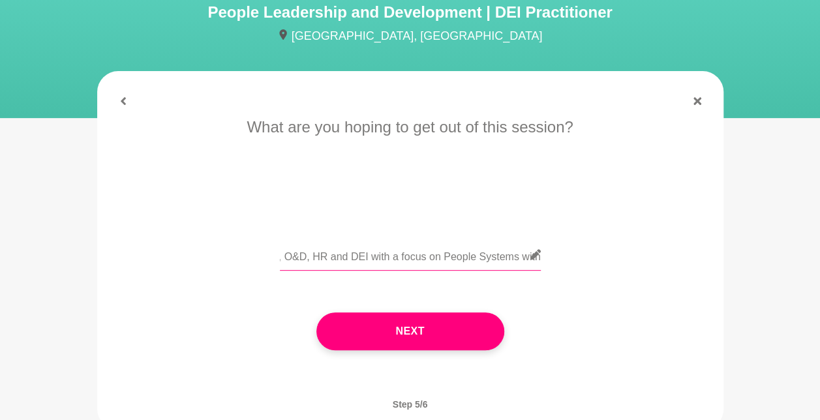
scroll to position [0, 670]
drag, startPoint x: 373, startPoint y: 260, endPoint x: 440, endPoint y: 267, distance: 67.0
click at [440, 267] on input "I was recently made redundant from the Telecommunications Industry Ombudsman (i…" at bounding box center [410, 255] width 261 height 32
click at [383, 255] on input "I was recently made redundant from the Telecommunications Industry Ombudsman (i…" at bounding box center [410, 255] width 261 height 32
drag, startPoint x: 369, startPoint y: 258, endPoint x: 440, endPoint y: 258, distance: 70.5
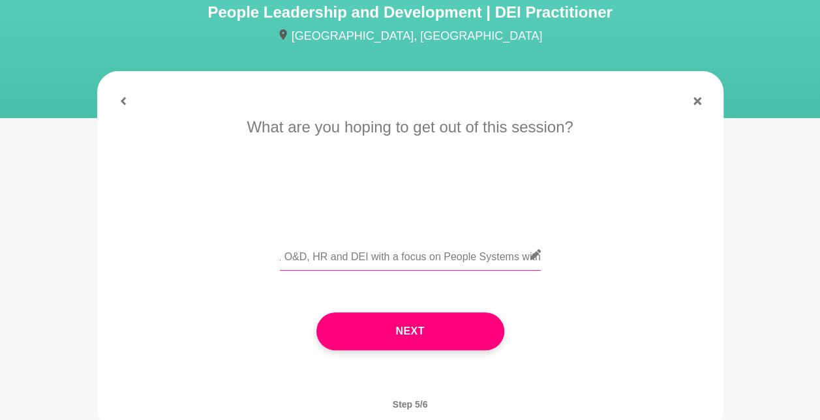
click at [440, 258] on input "I was recently made redundant from the Telecommunications Industry Ombudsman (i…" at bounding box center [410, 255] width 261 height 32
click at [423, 247] on input "I was recently made redundant from the Telecommunications Industry Ombudsman (i…" at bounding box center [410, 255] width 261 height 32
click at [469, 261] on input "I was recently made redundant from the Telecommunications Industry Ombudsman (i…" at bounding box center [410, 255] width 261 height 32
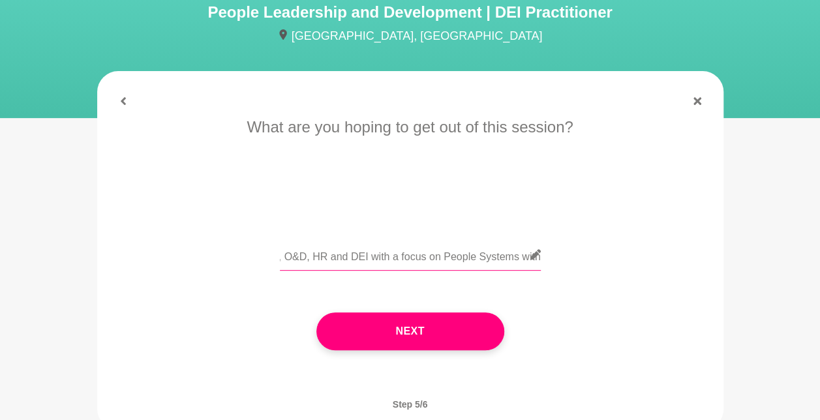
drag, startPoint x: 519, startPoint y: 257, endPoint x: 551, endPoint y: 257, distance: 32.0
click at [548, 259] on div "I was recently made redundant from the Telecommunications Industry Ombudsman (i…" at bounding box center [411, 263] width 590 height 48
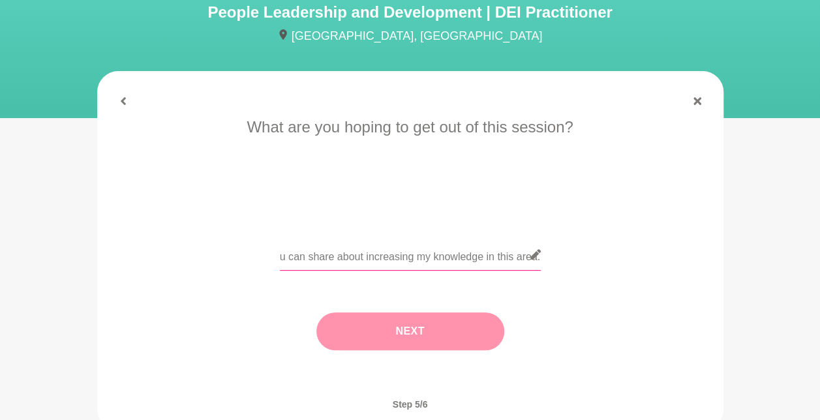
type input "I was recently made redundant from the Telecommunications Industry Ombudsman (i…"
click at [418, 330] on button "Next" at bounding box center [411, 332] width 188 height 38
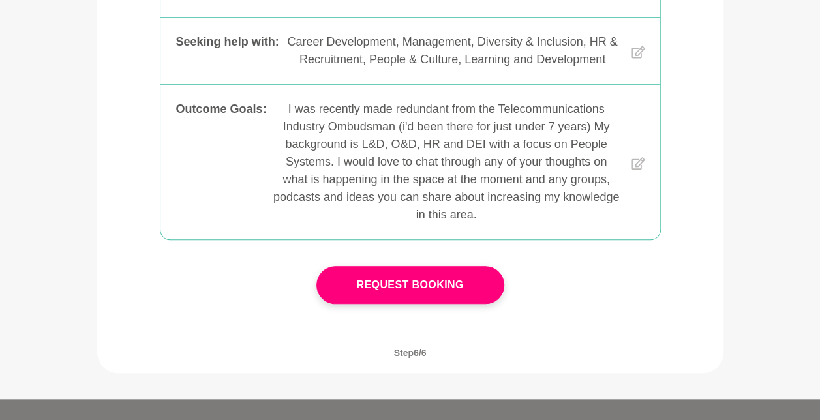
scroll to position [483, 0]
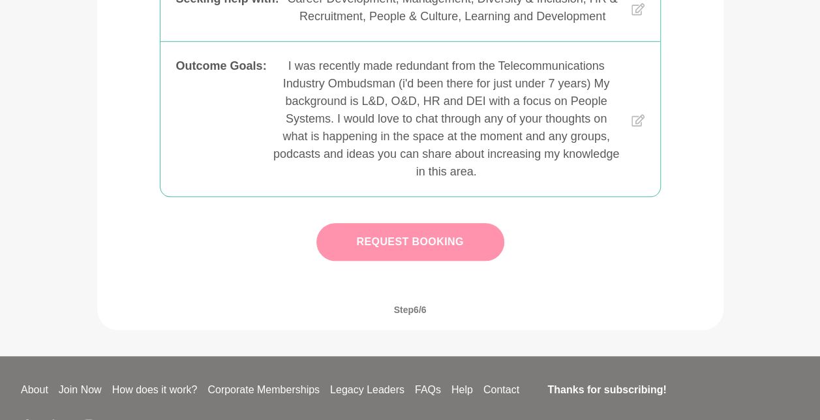
click at [430, 239] on button "Request Booking" at bounding box center [411, 242] width 188 height 38
